Goal: Task Accomplishment & Management: Manage account settings

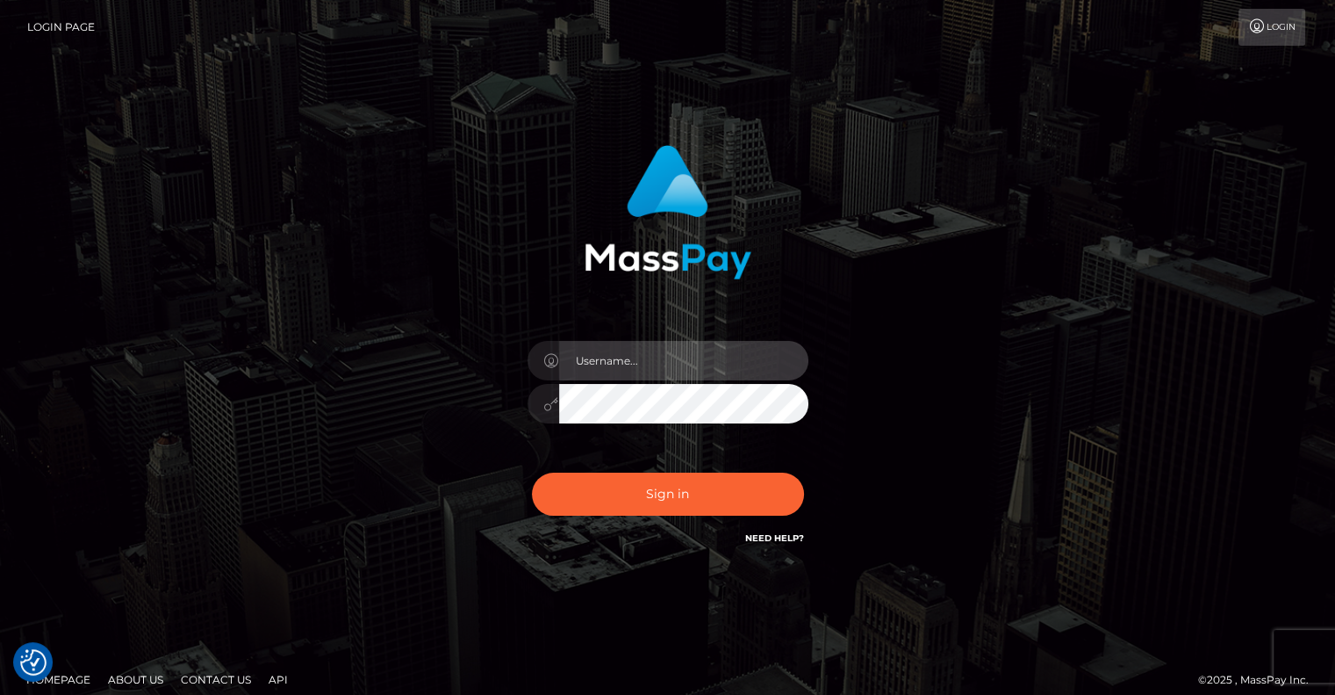
click at [660, 354] on input "text" at bounding box center [683, 361] width 249 height 40
click at [987, 290] on div "Sign in" at bounding box center [668, 355] width 1001 height 447
click at [611, 352] on input "text" at bounding box center [683, 361] width 249 height 40
type input "pschroll"
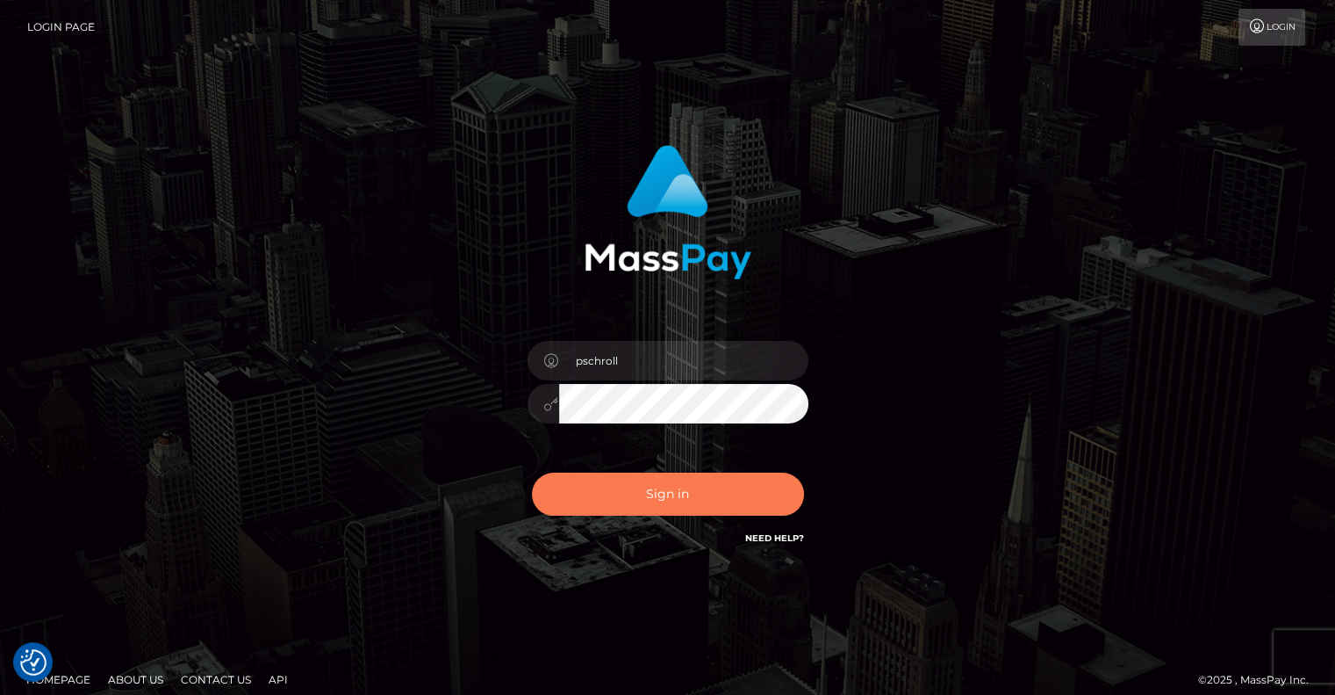
click at [660, 500] on button "Sign in" at bounding box center [668, 493] width 272 height 43
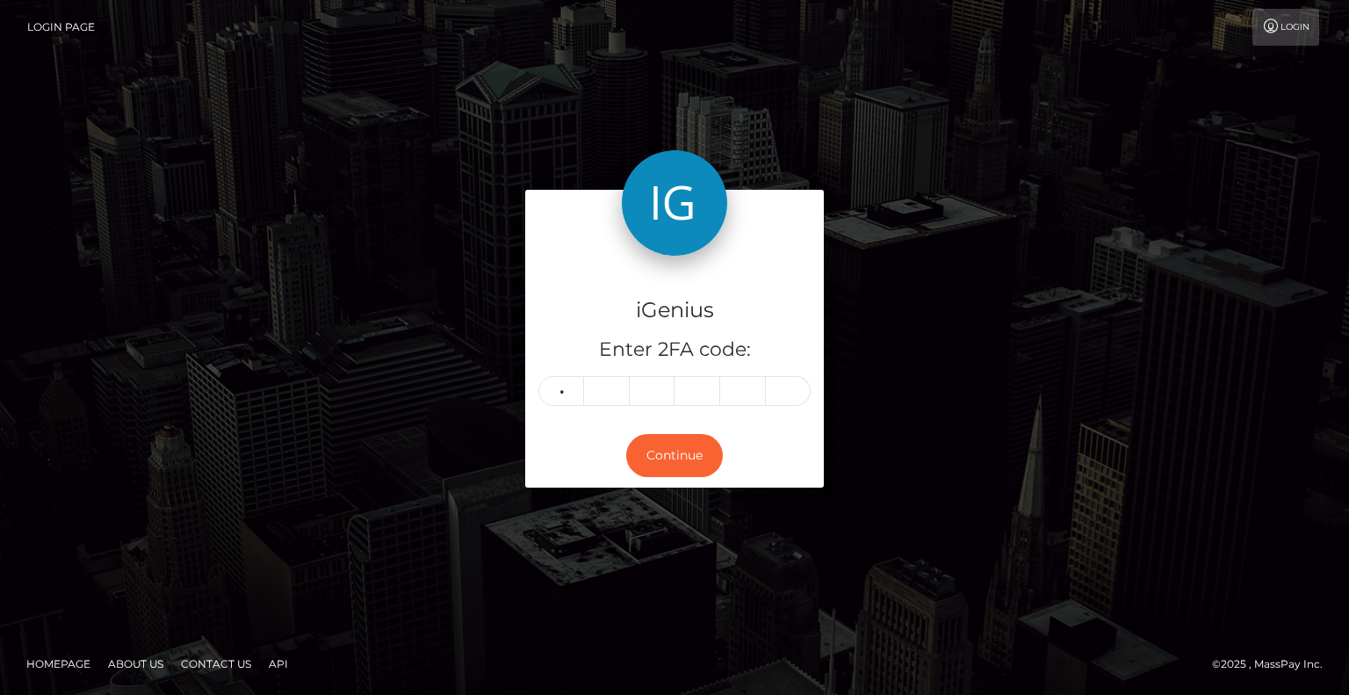
type input "8"
type input "1"
type input "4"
type input "8"
type input "7"
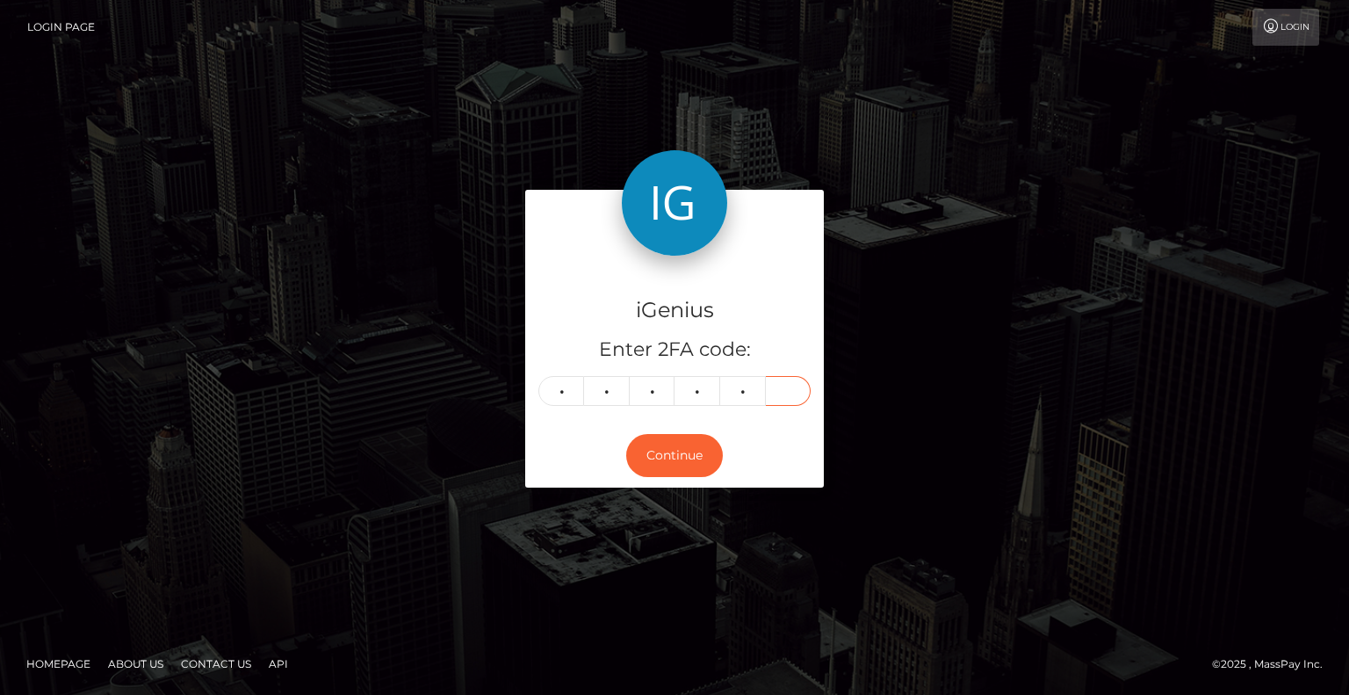
type input "6"
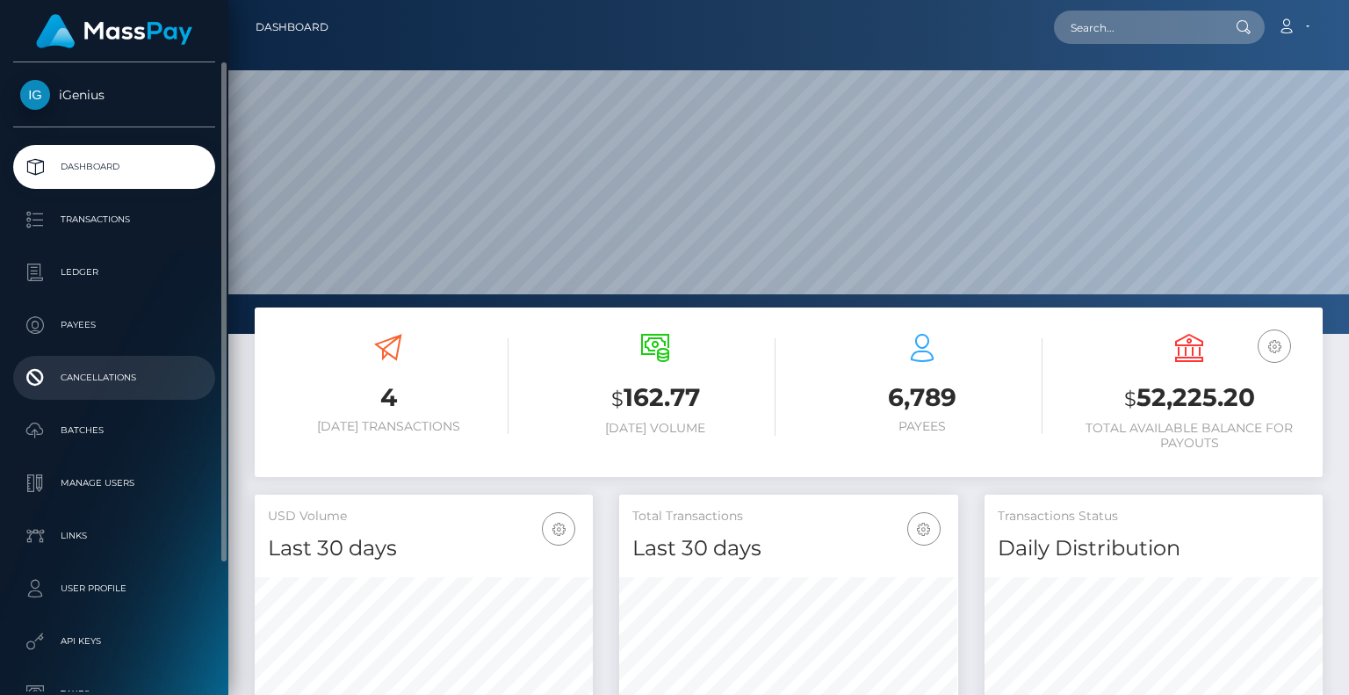
scroll to position [311, 337]
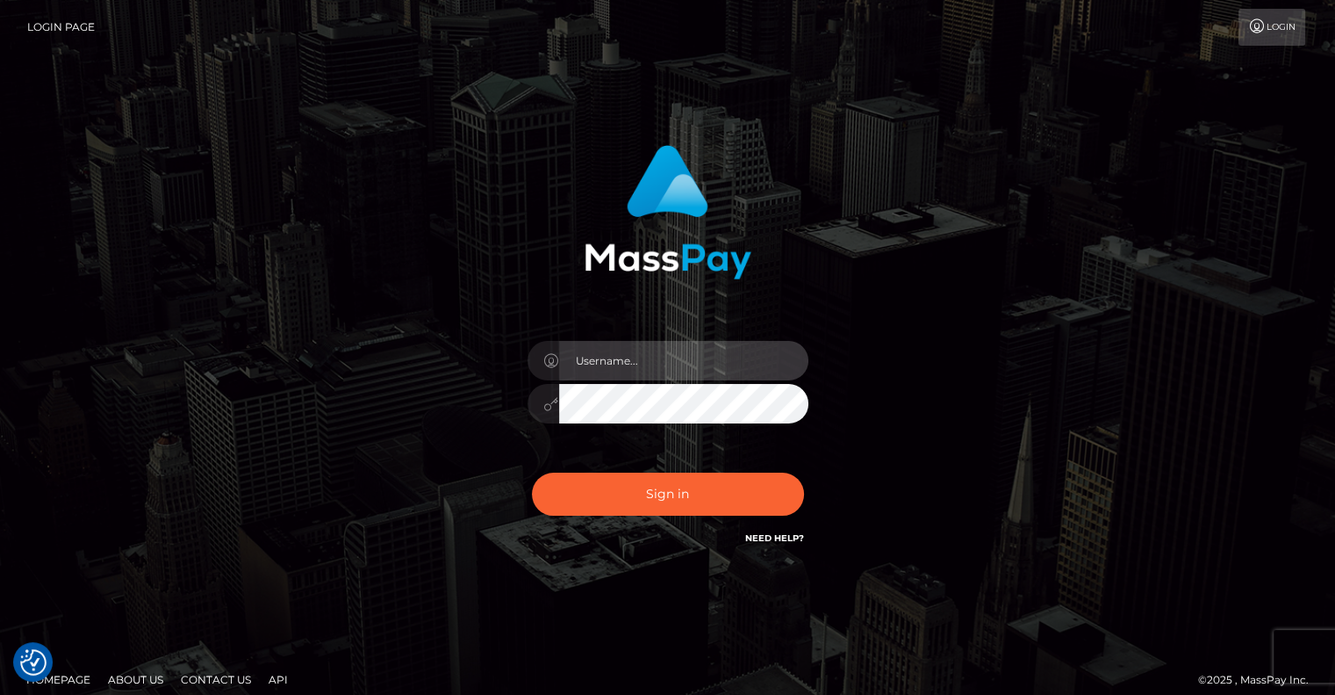
click at [608, 371] on input "text" at bounding box center [683, 361] width 249 height 40
type input "pschroll"
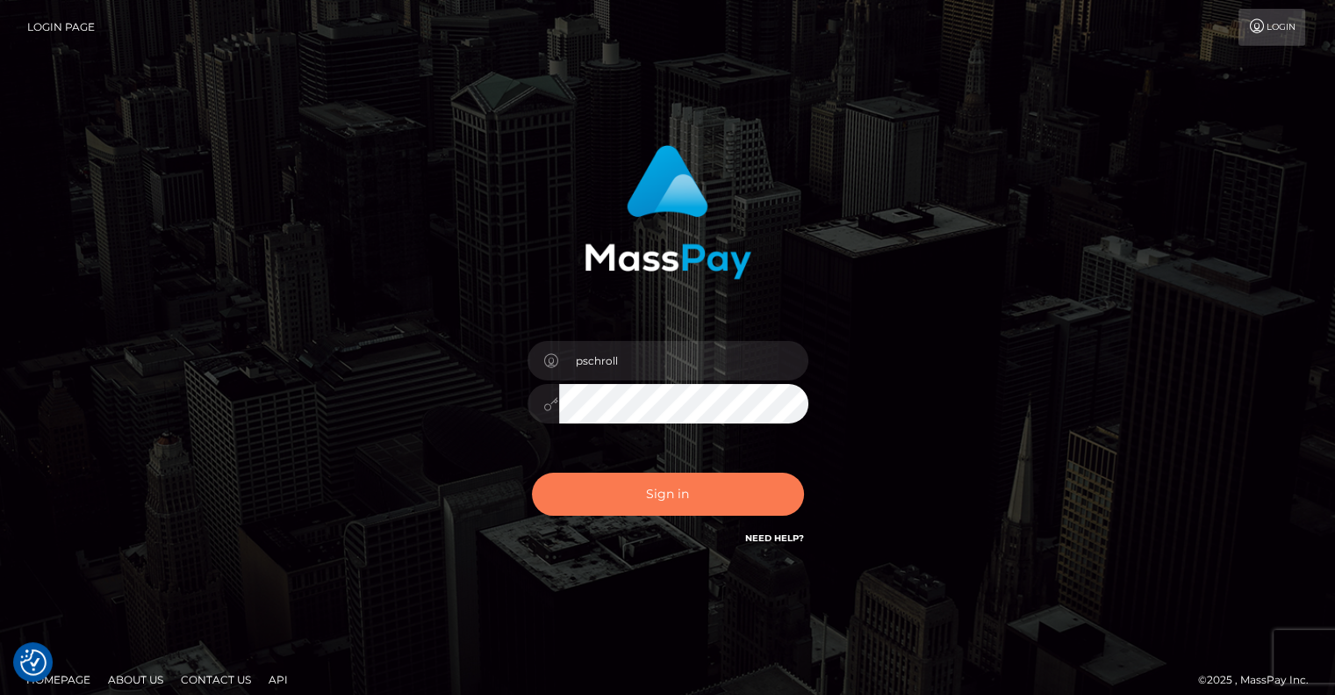
click at [676, 501] on button "Sign in" at bounding box center [668, 493] width 272 height 43
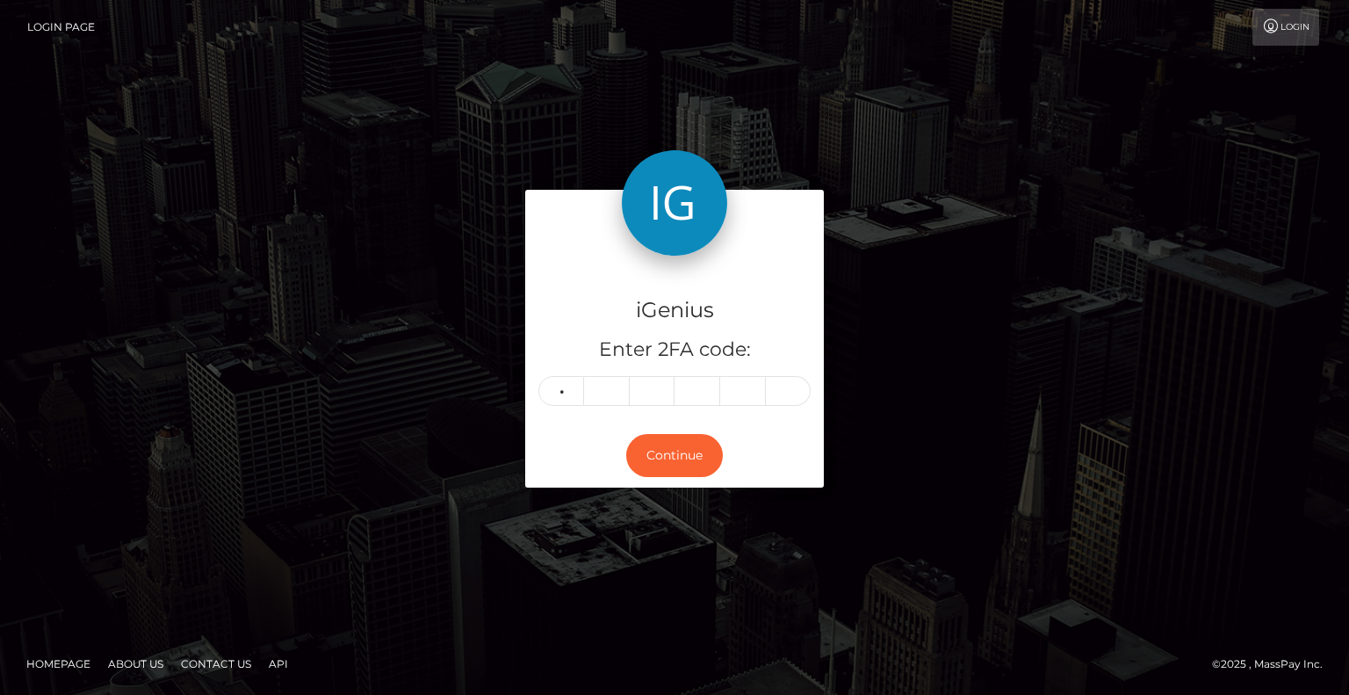
type input "8"
type input "5"
type input "1"
type input "5"
type input "8"
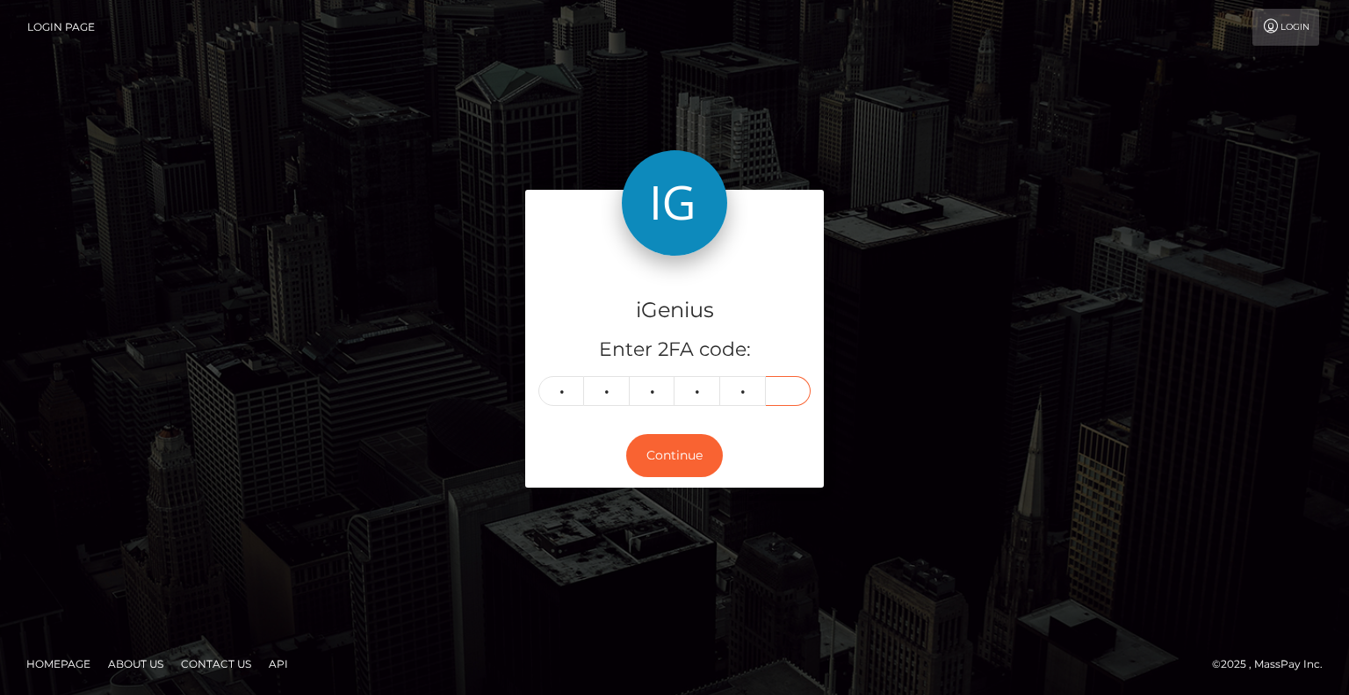
type input "2"
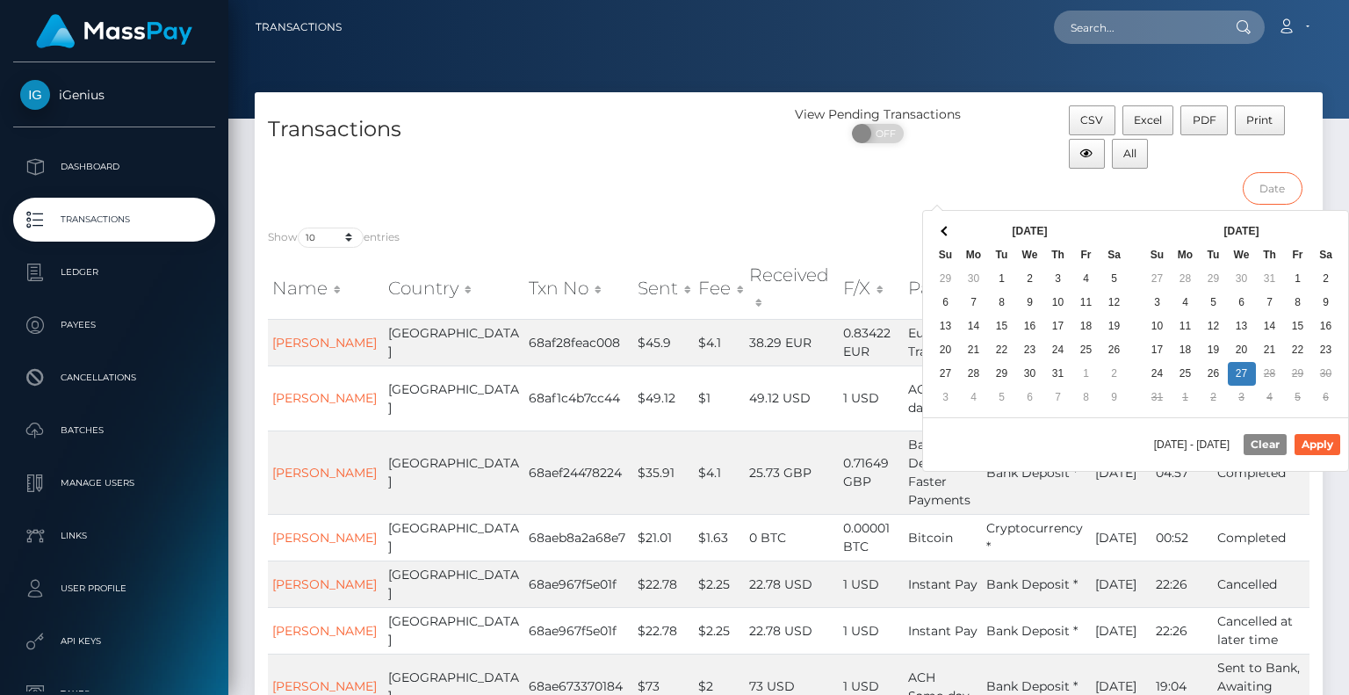
click at [1263, 189] on input "text" at bounding box center [1272, 188] width 61 height 32
click at [1320, 444] on button "Apply" at bounding box center [1317, 444] width 46 height 21
type input "08/15/2025 - 08/22/2025"
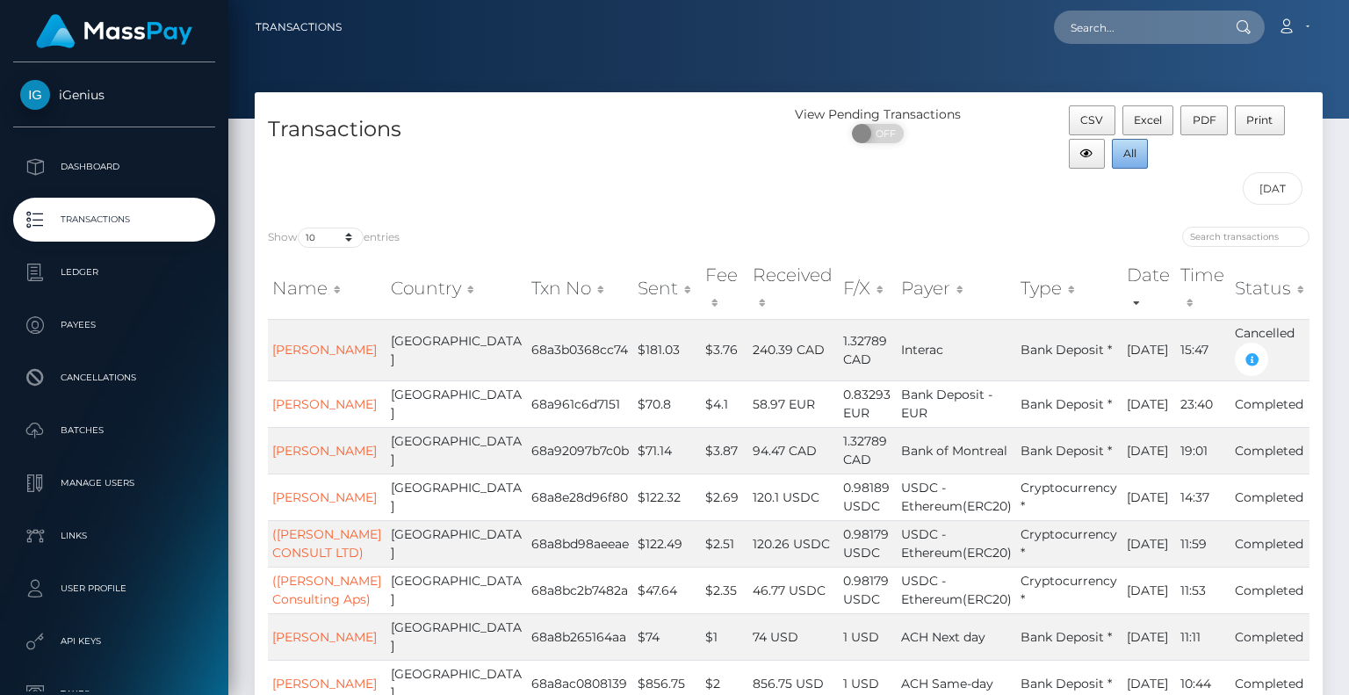
click at [1134, 151] on span "All" at bounding box center [1129, 153] width 13 height 13
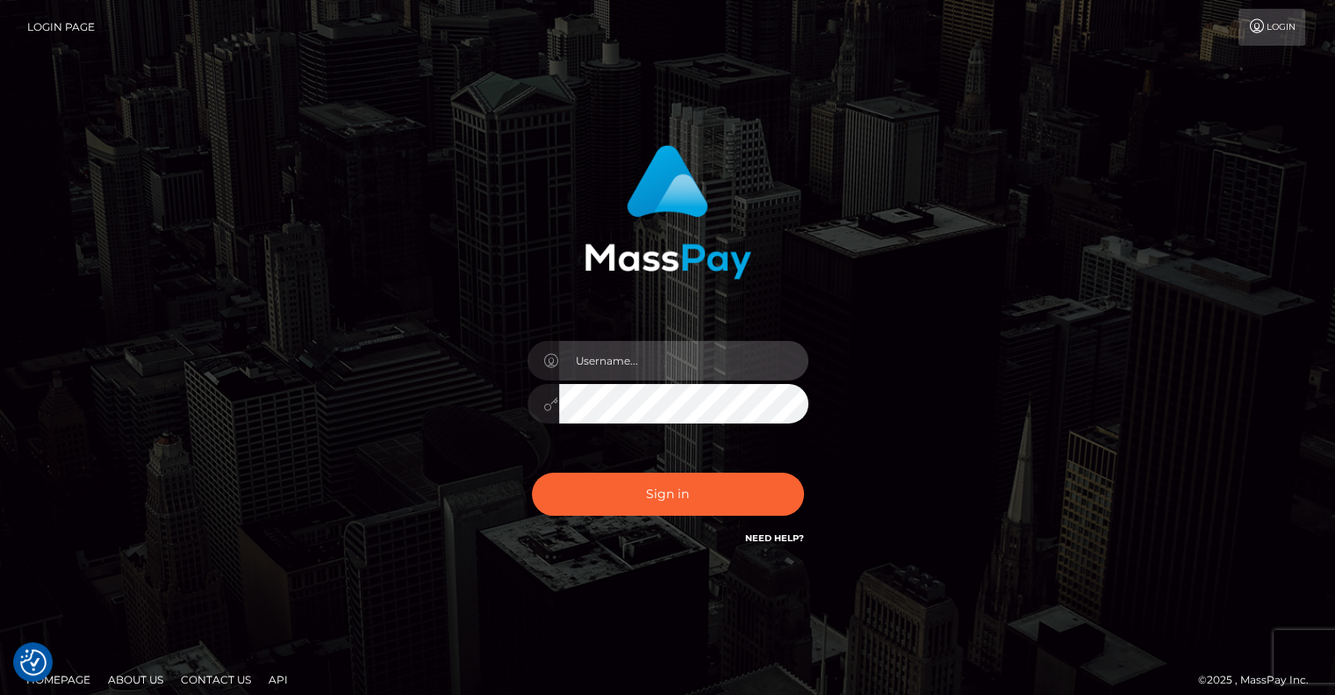
click at [625, 347] on input "text" at bounding box center [683, 361] width 249 height 40
type input "pschroll"
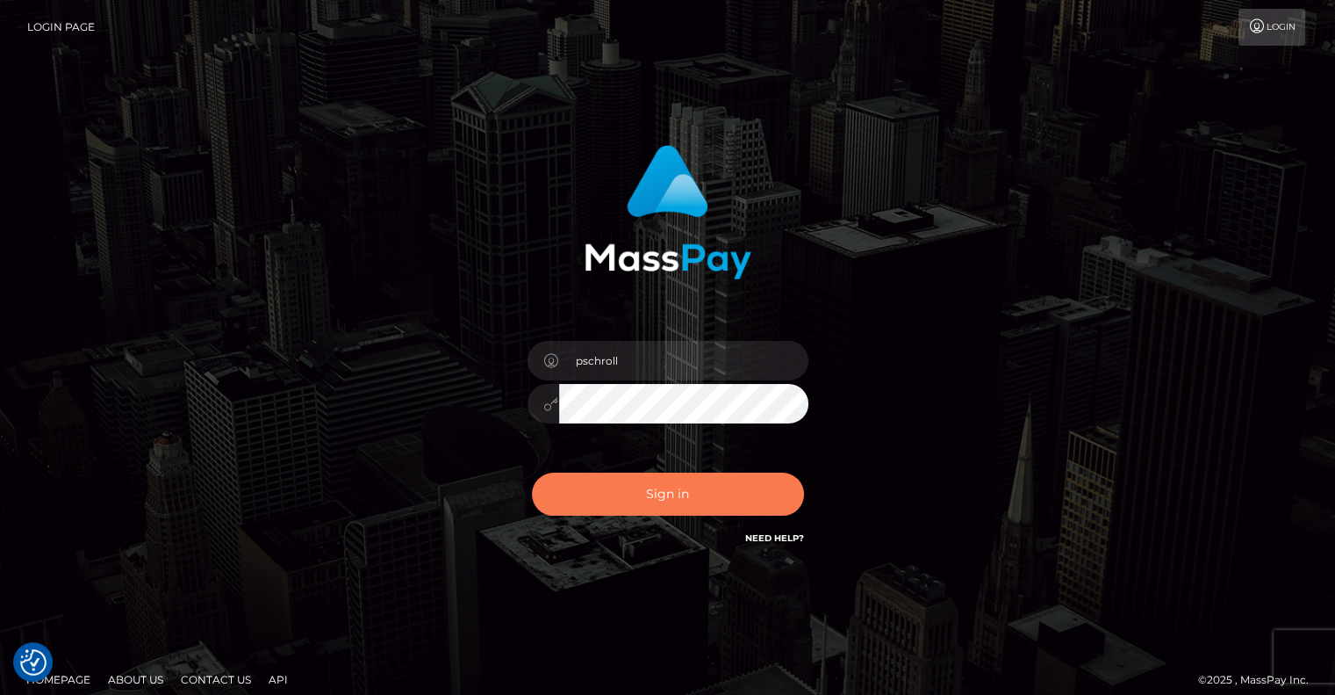
click at [692, 489] on button "Sign in" at bounding box center [668, 493] width 272 height 43
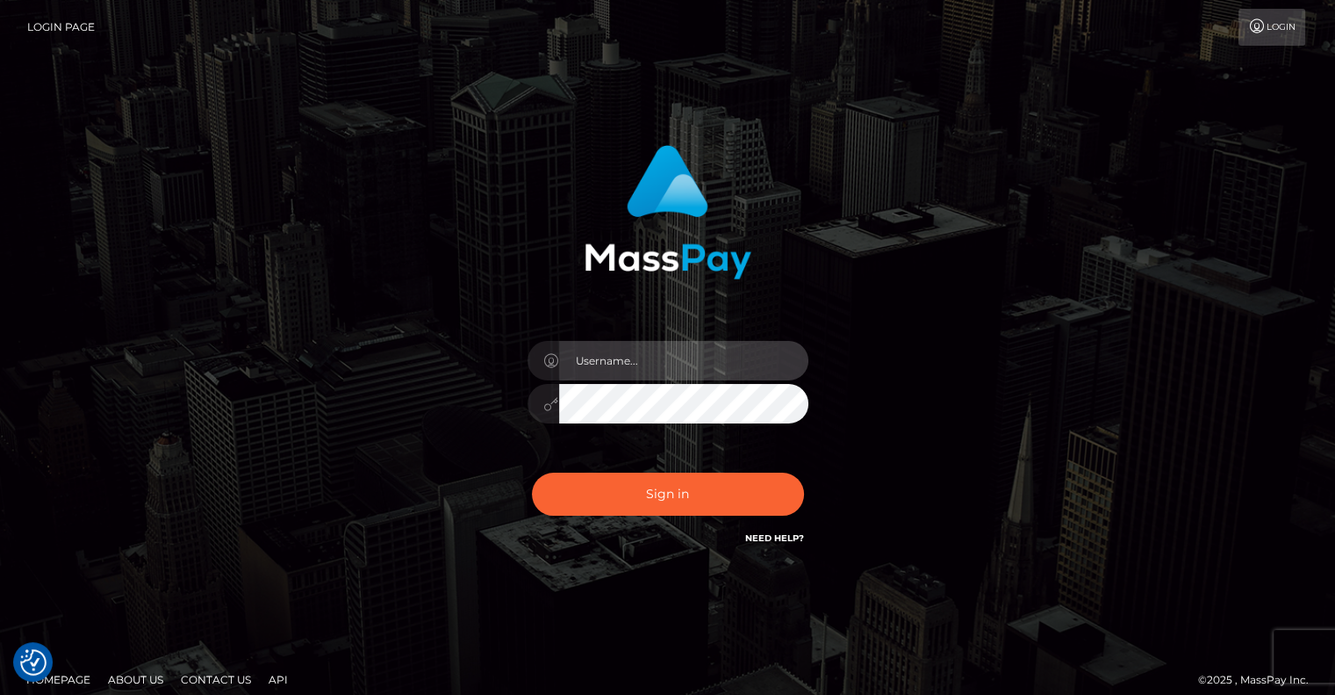
click at [673, 357] on input "text" at bounding box center [683, 361] width 249 height 40
type input "pschroll"
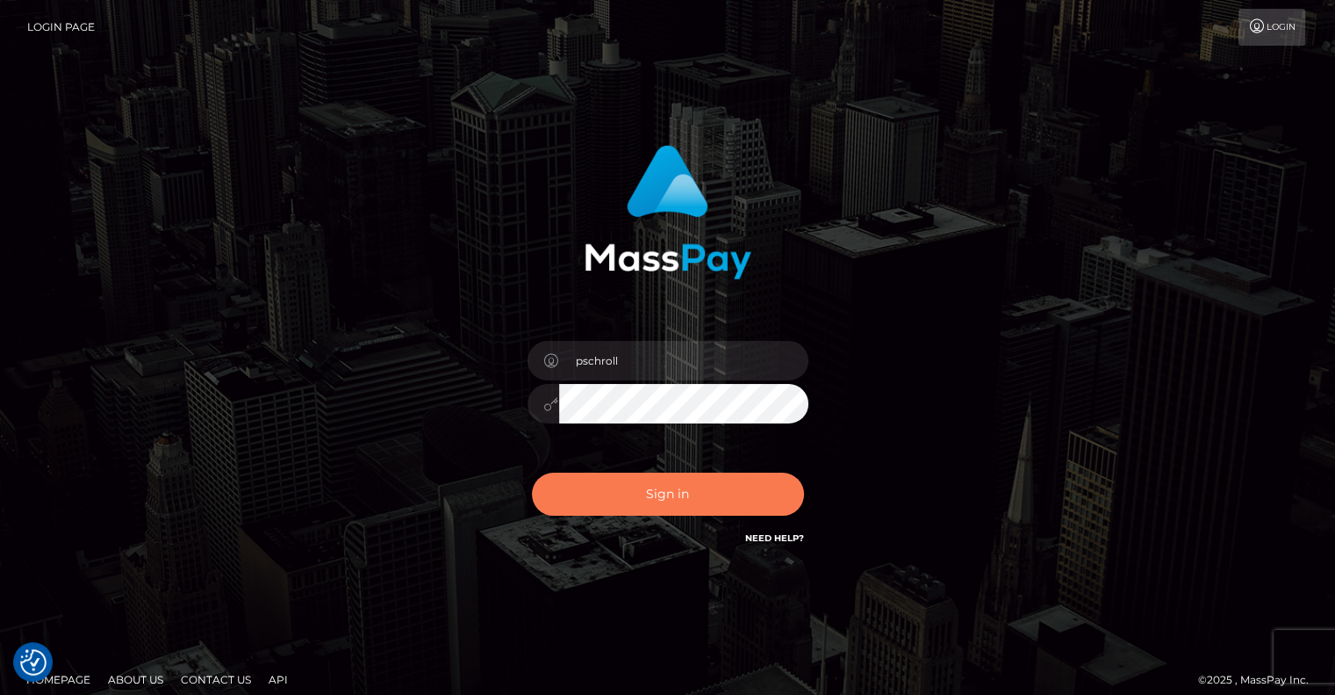
click at [692, 493] on button "Sign in" at bounding box center [668, 493] width 272 height 43
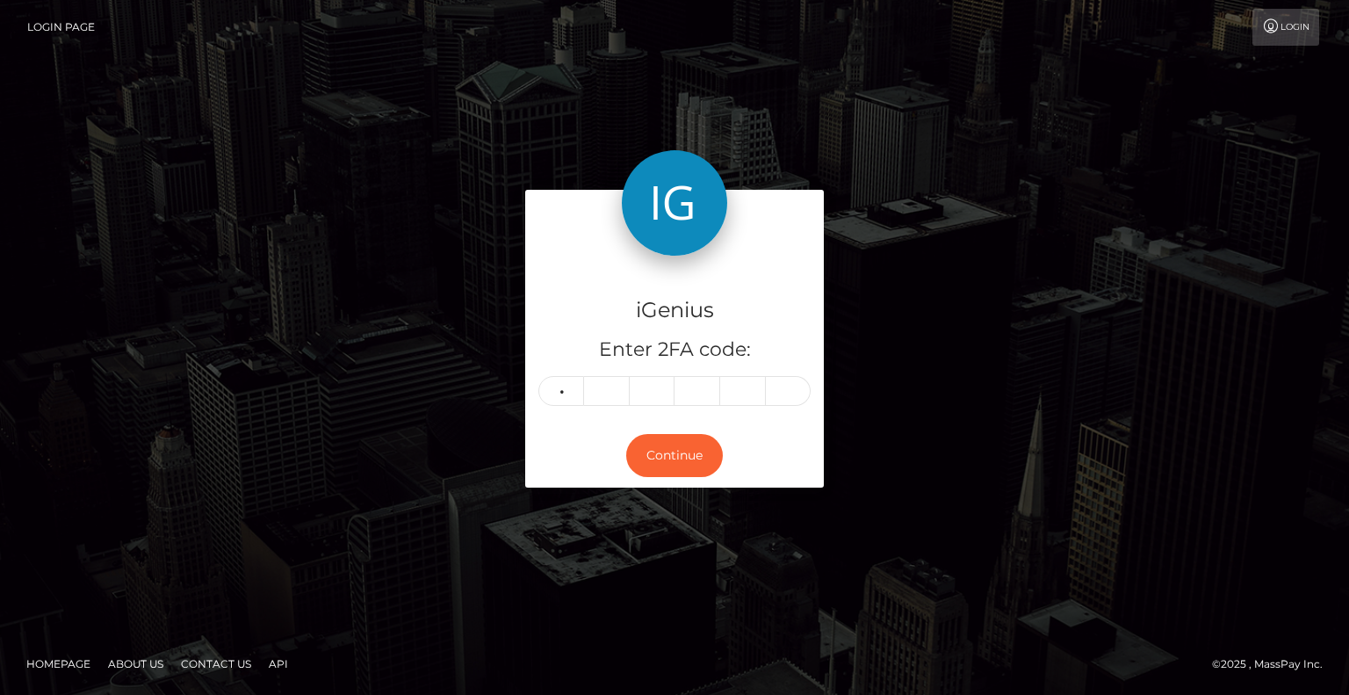
type input "3"
type input "6"
type input "5"
type input "2"
type input "0"
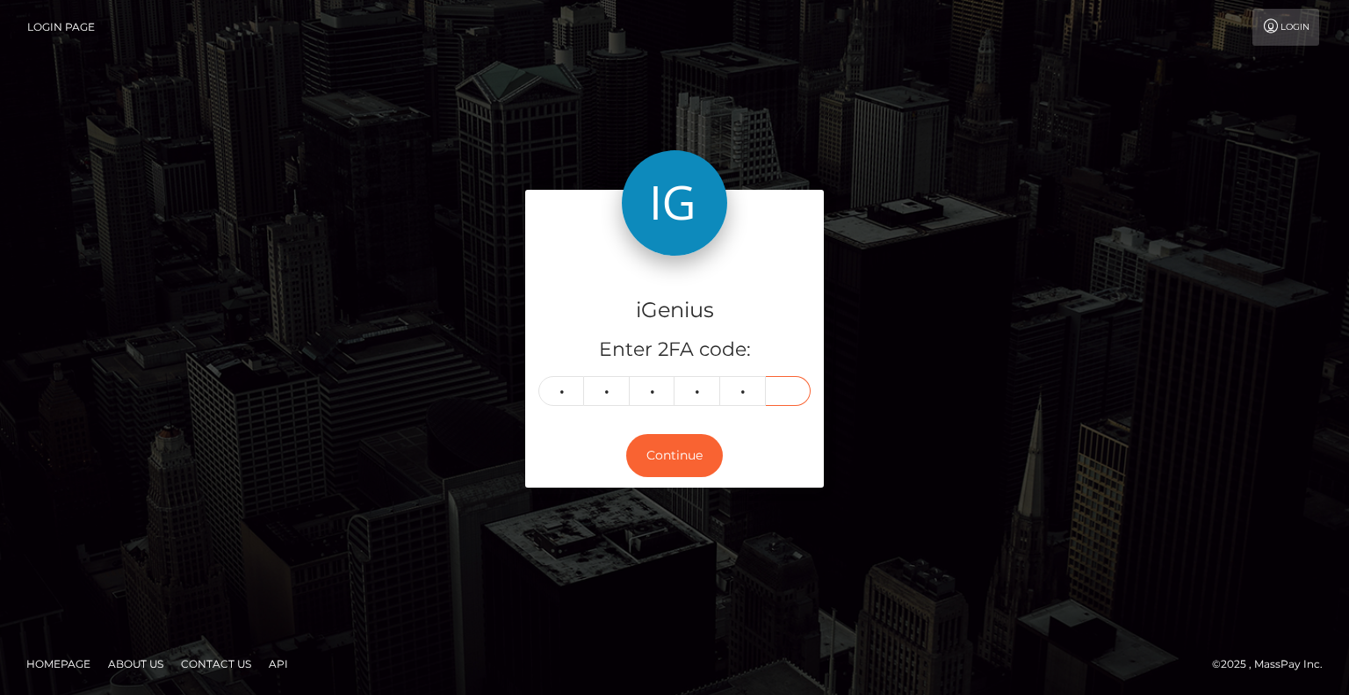
type input "3"
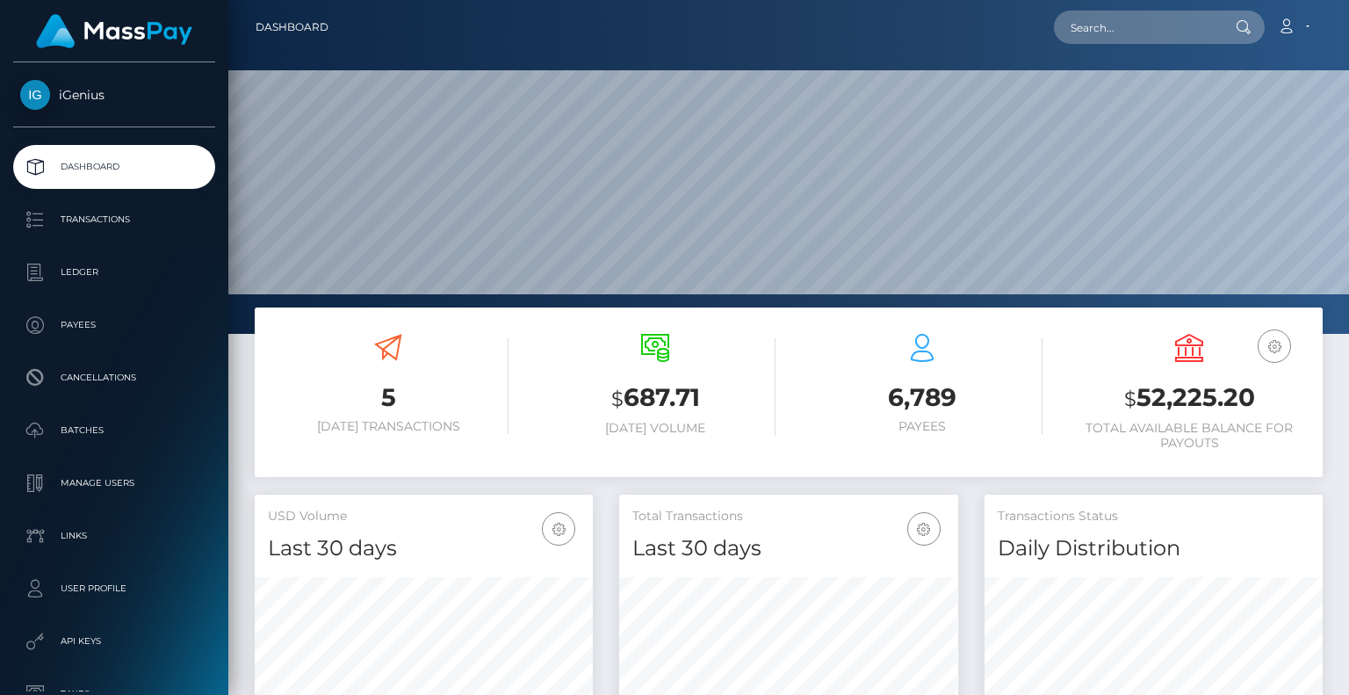
scroll to position [311, 337]
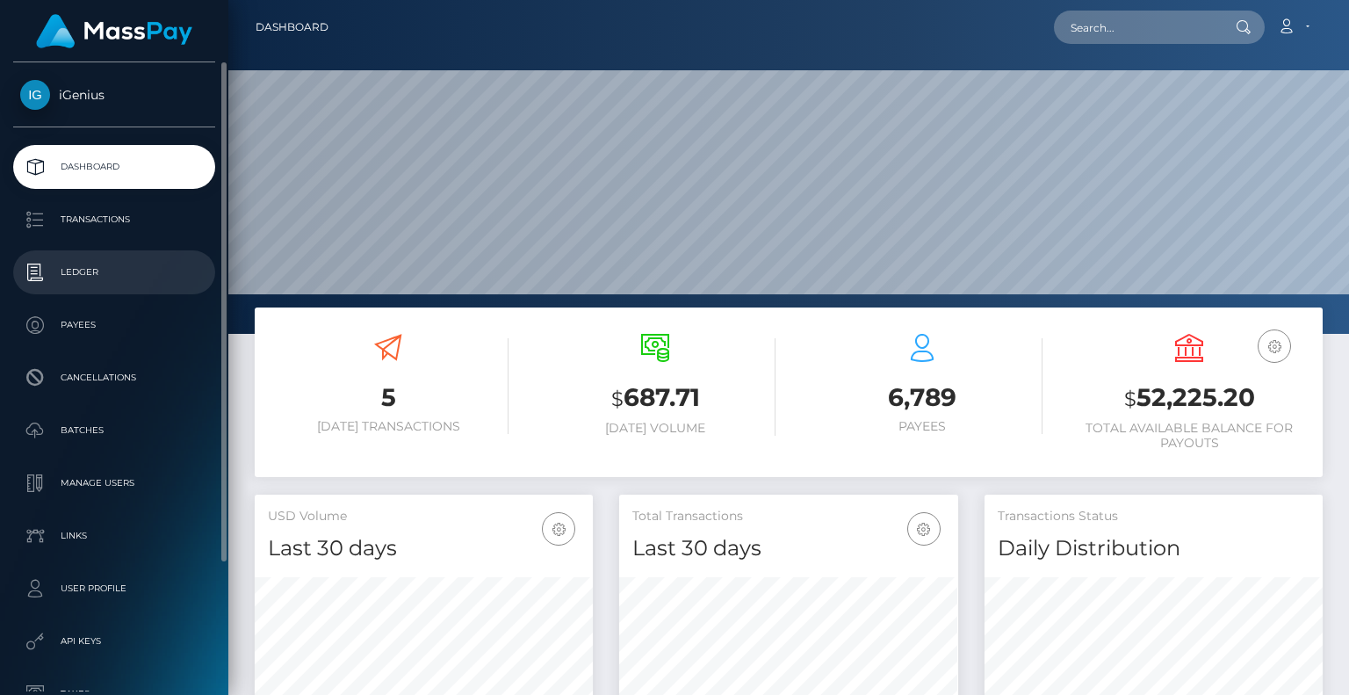
click at [97, 265] on p "Ledger" at bounding box center [114, 272] width 188 height 26
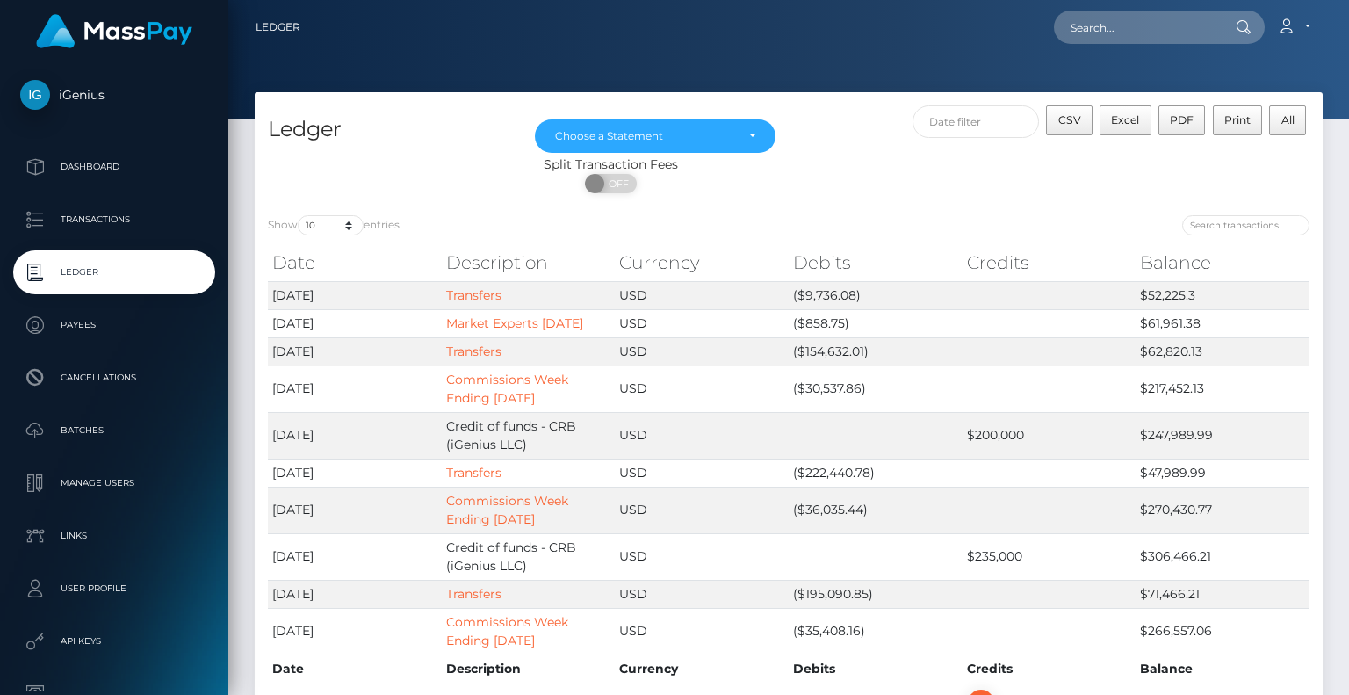
scroll to position [88, 0]
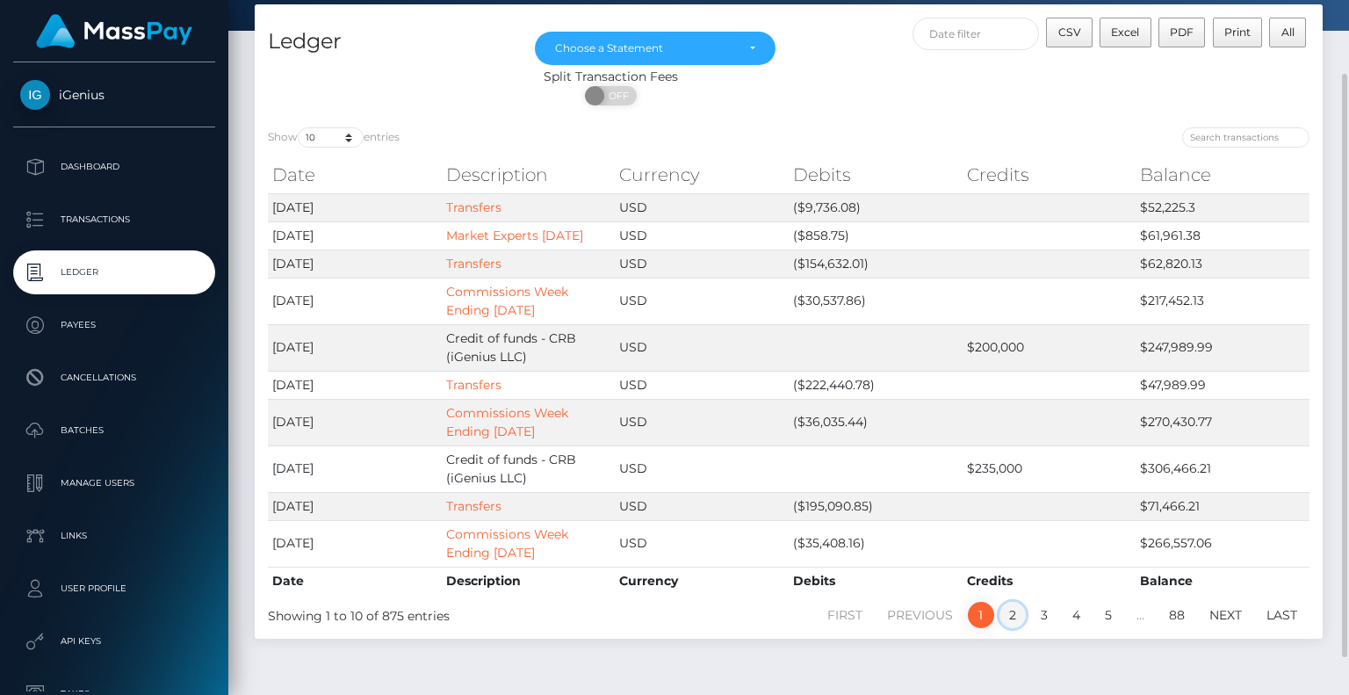
click at [1013, 603] on link "2" at bounding box center [1012, 614] width 26 height 26
